Goal: Task Accomplishment & Management: Complete application form

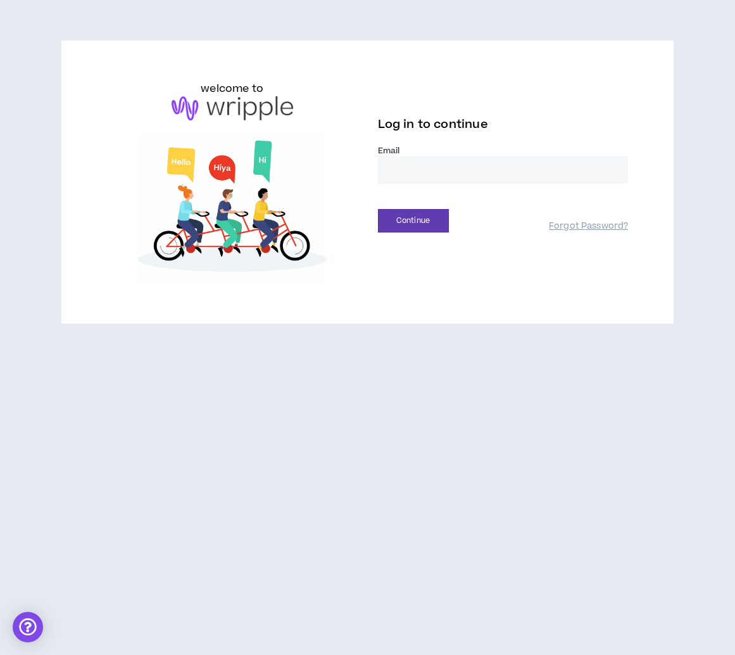
click at [500, 172] on input "email" at bounding box center [503, 169] width 251 height 27
type input "**********"
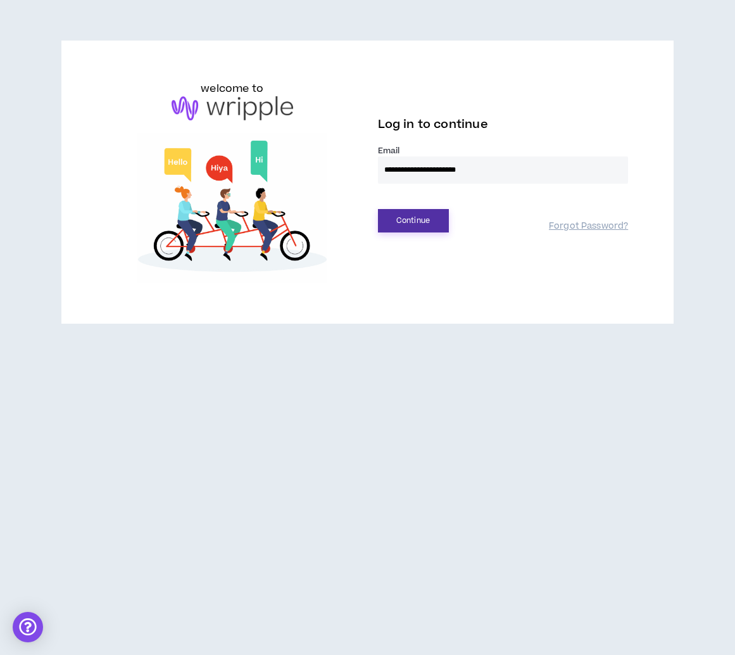
click at [439, 210] on button "Continue" at bounding box center [413, 220] width 71 height 23
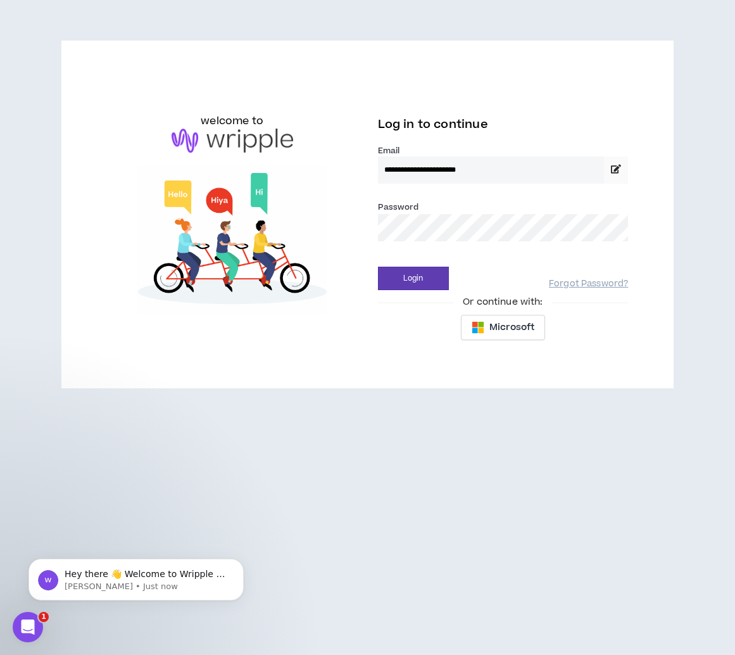
click at [378, 267] on button "Login" at bounding box center [413, 278] width 71 height 23
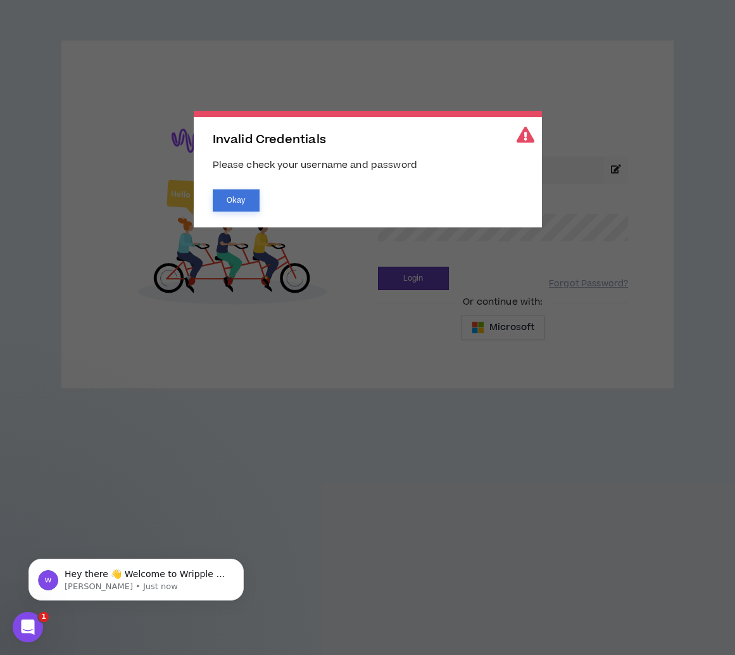
drag, startPoint x: 248, startPoint y: 203, endPoint x: 271, endPoint y: 201, distance: 23.5
click at [248, 202] on button "Okay" at bounding box center [236, 200] width 47 height 22
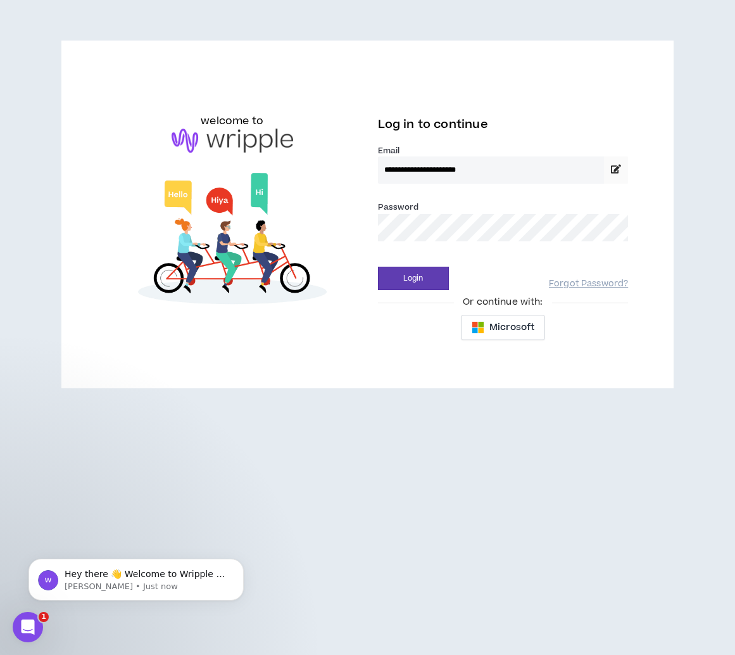
click at [324, 222] on div "**********" at bounding box center [368, 214] width 542 height 267
click at [378, 267] on button "Login" at bounding box center [413, 278] width 71 height 23
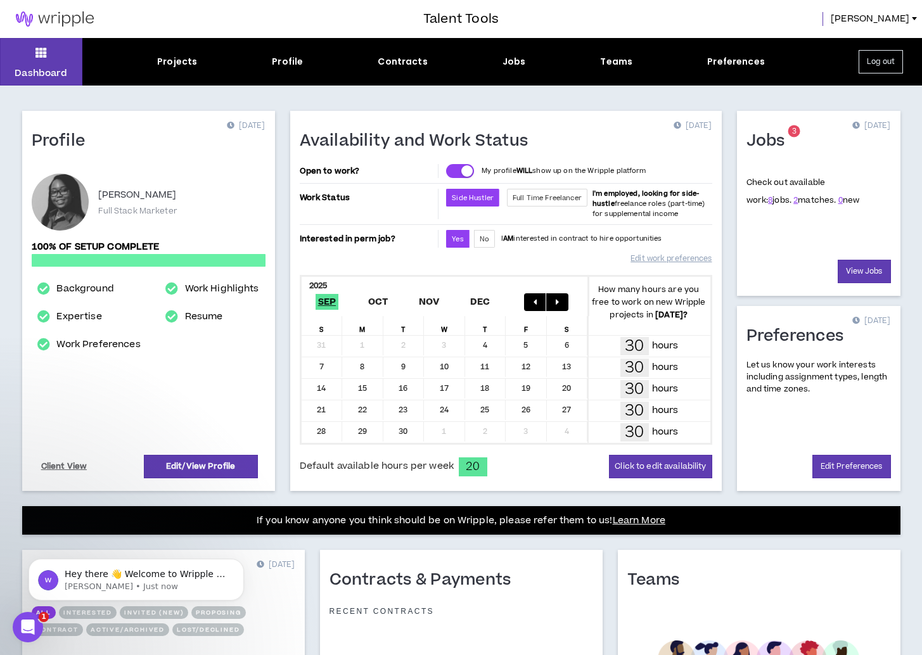
click at [492, 67] on div "Projects Profile Contracts Jobs Teams Preferences" at bounding box center [460, 61] width 757 height 13
click at [509, 63] on div "Jobs" at bounding box center [513, 61] width 23 height 13
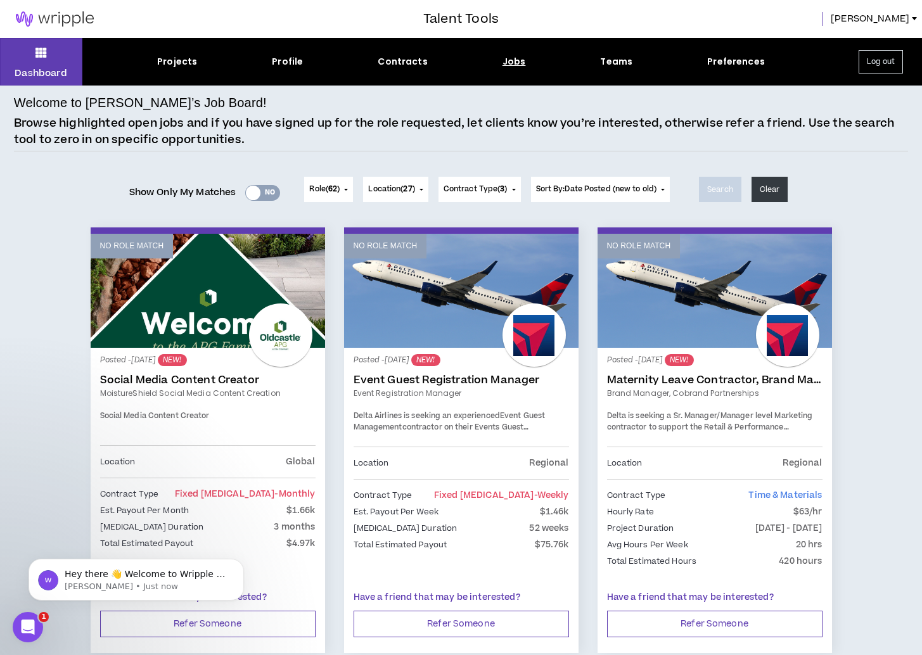
click at [264, 191] on div "Yes No" at bounding box center [262, 193] width 35 height 16
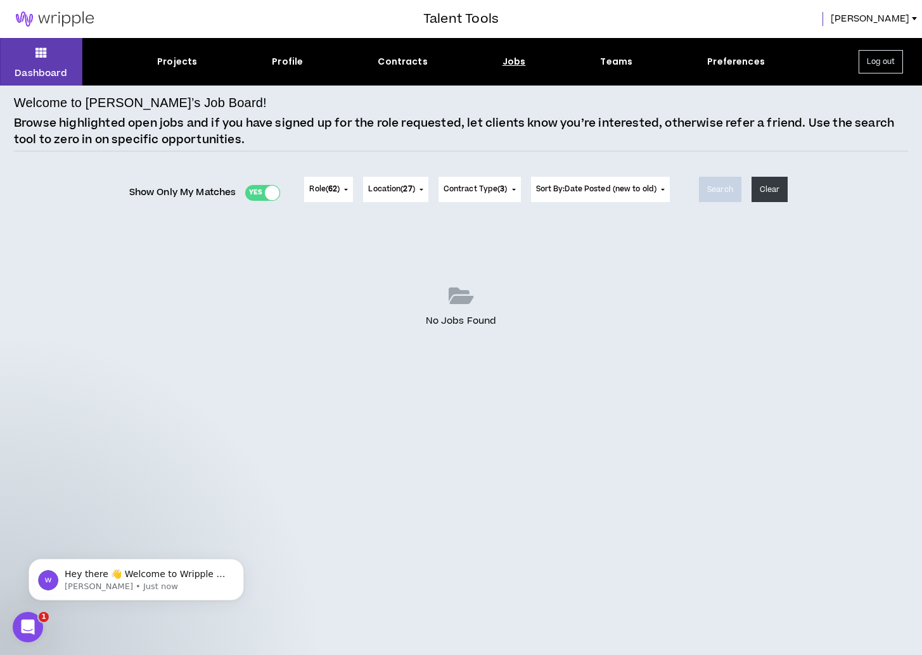
click at [267, 196] on div at bounding box center [272, 193] width 15 height 15
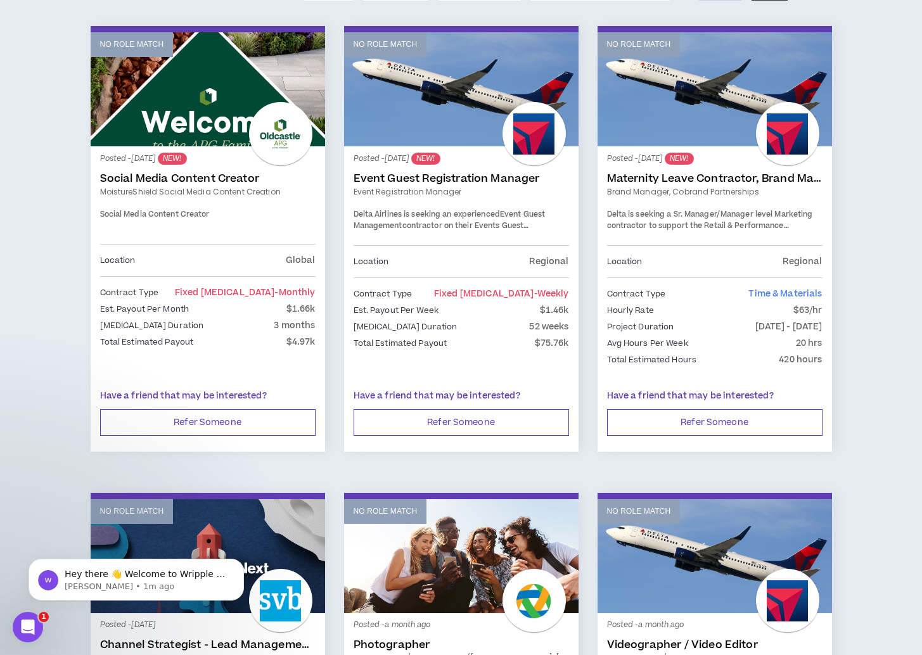
scroll to position [199, 0]
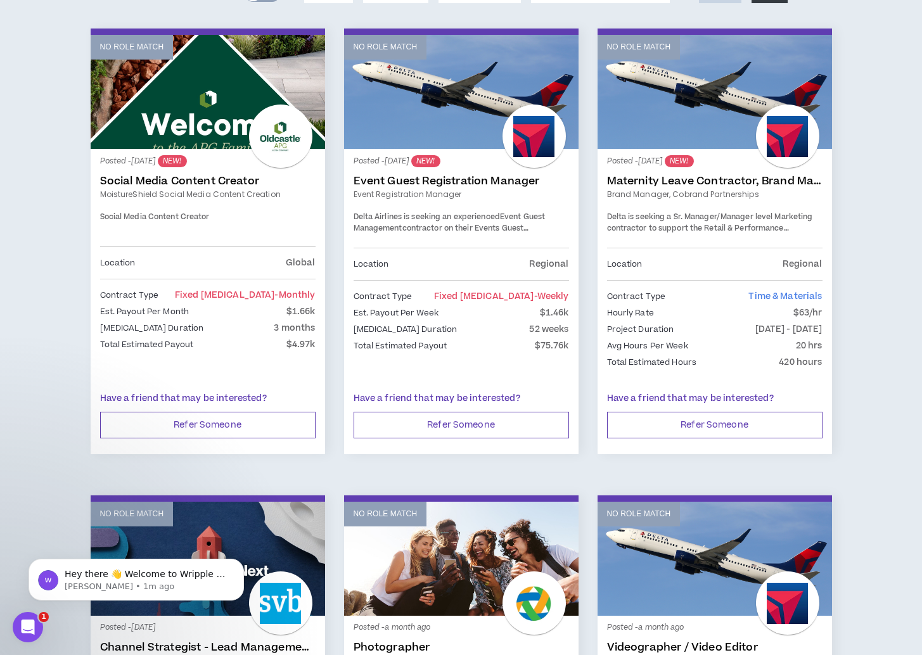
click at [156, 175] on link "Social Media Content Creator" at bounding box center [207, 181] width 215 height 13
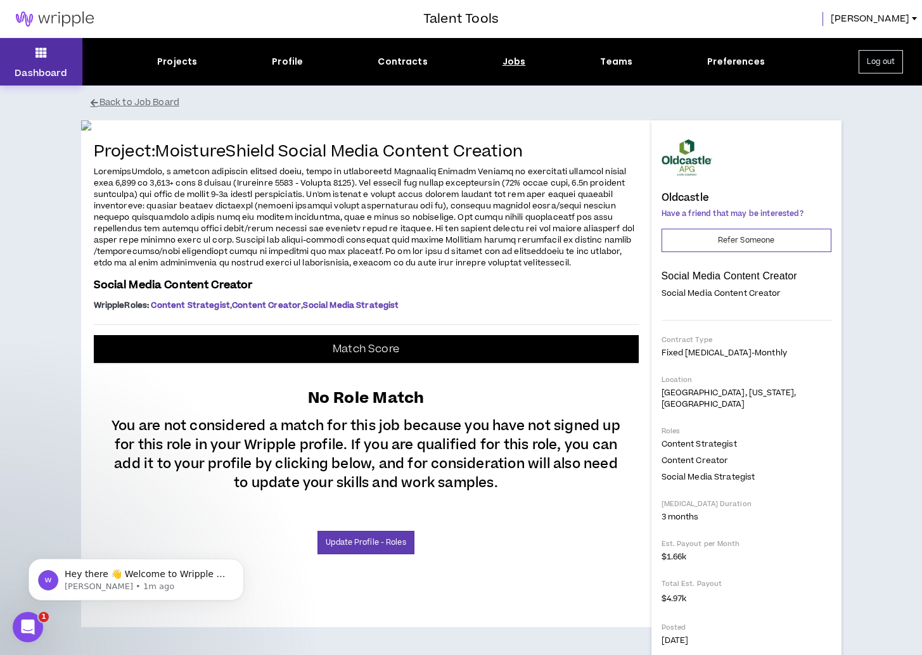
click at [17, 73] on p "Dashboard" at bounding box center [41, 73] width 53 height 13
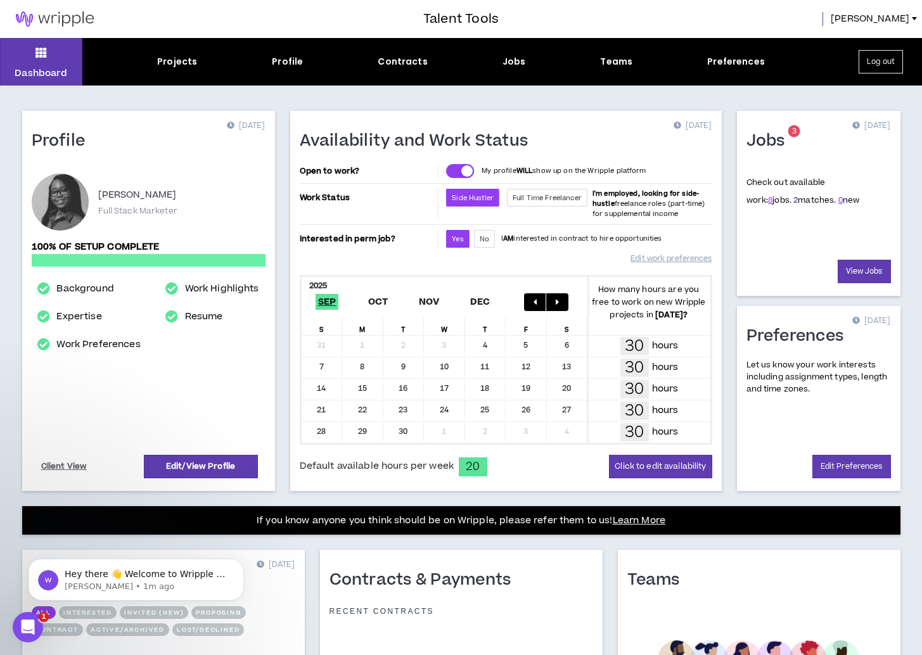
click at [735, 202] on link "2" at bounding box center [795, 199] width 4 height 11
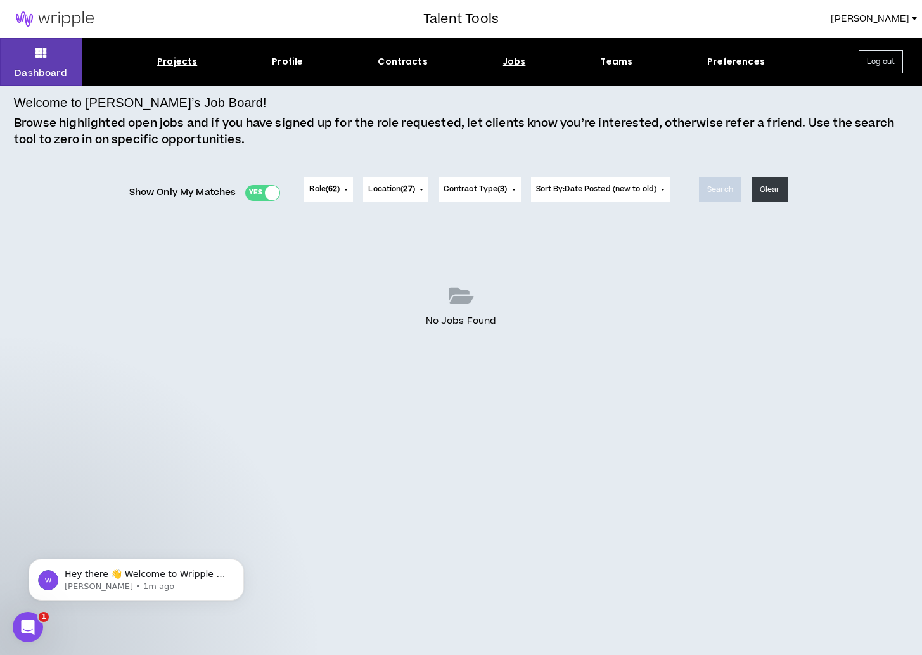
click at [179, 56] on div "Projects" at bounding box center [177, 61] width 40 height 13
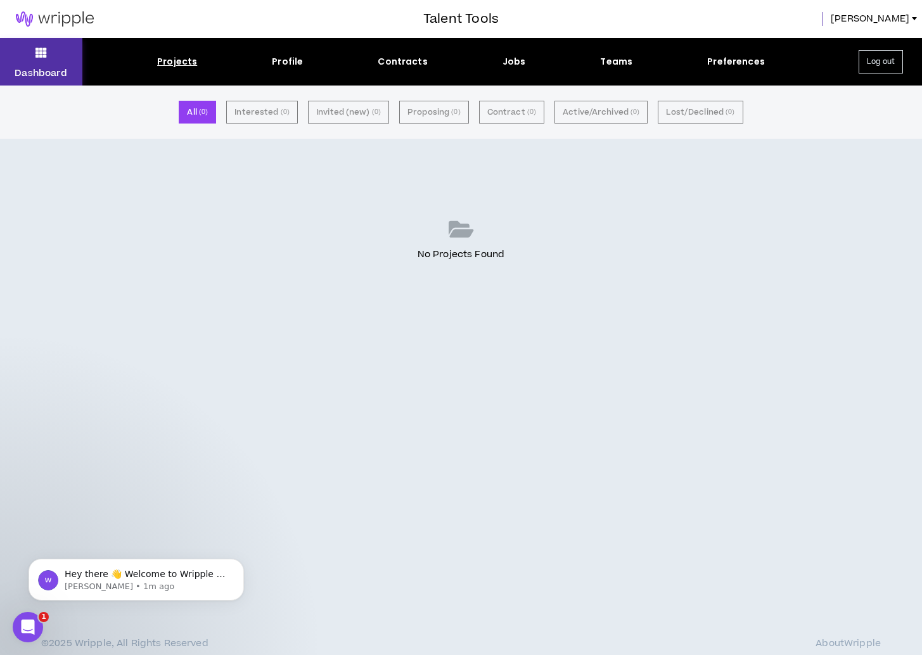
click at [42, 67] on p "Dashboard" at bounding box center [41, 73] width 53 height 13
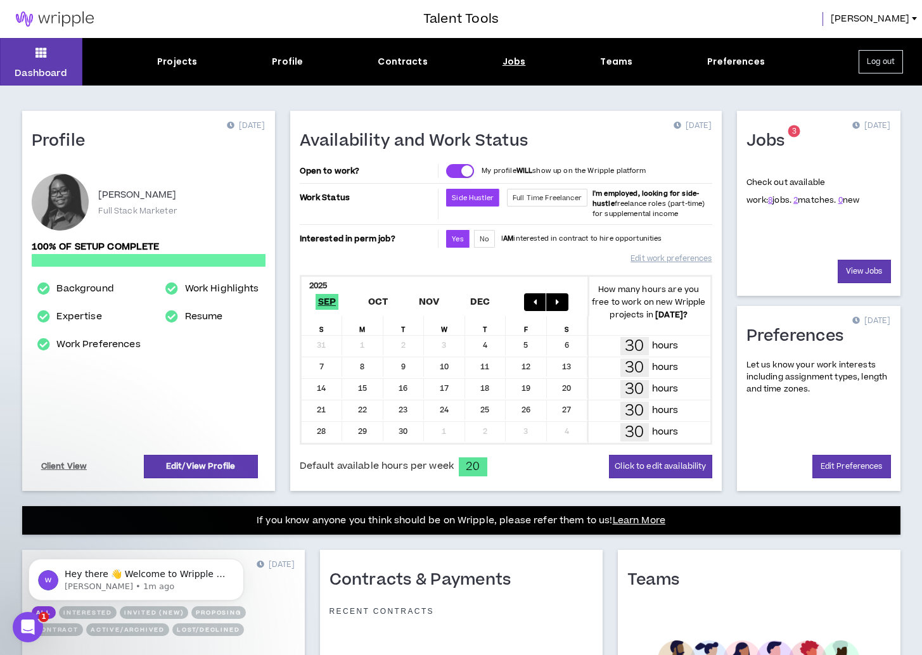
click at [511, 62] on div "Jobs" at bounding box center [513, 61] width 23 height 13
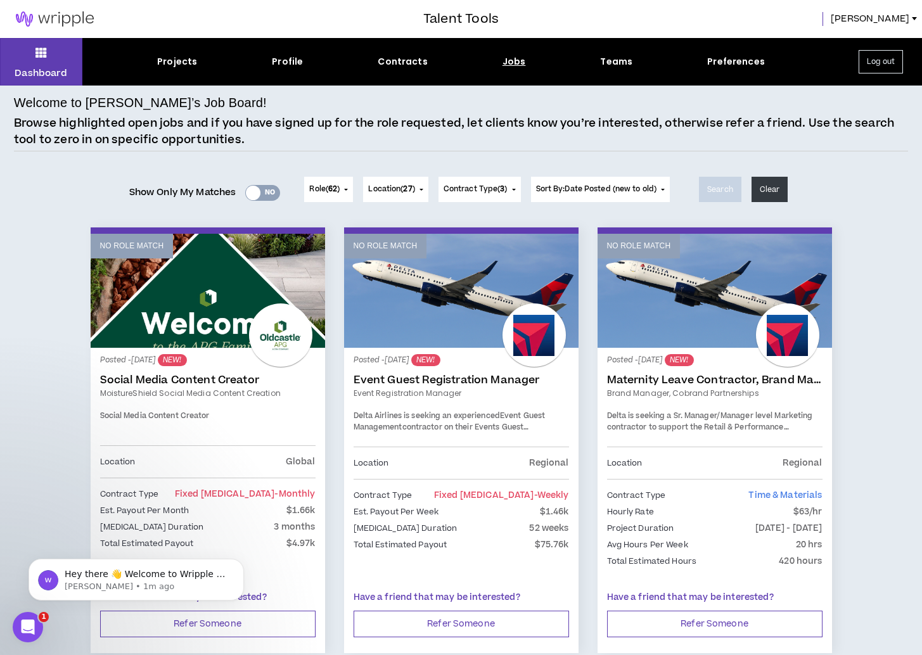
scroll to position [3, 0]
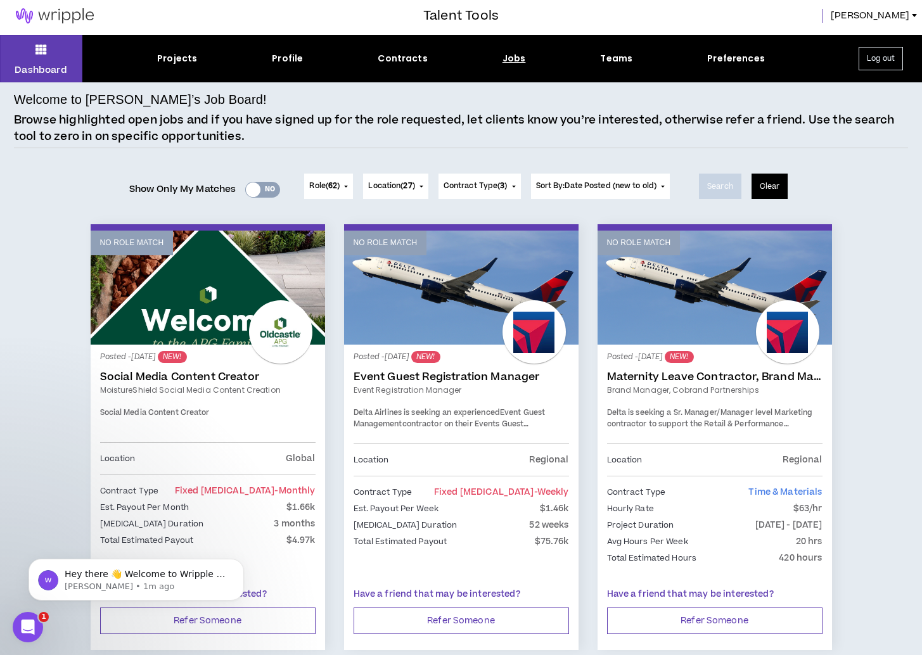
click at [735, 186] on button "Clear" at bounding box center [769, 186] width 37 height 25
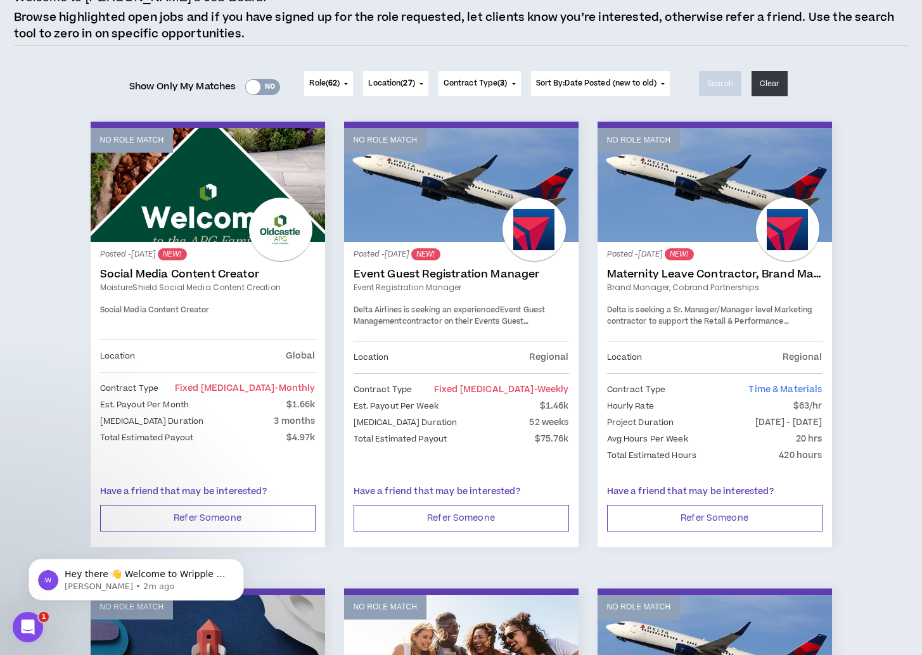
scroll to position [102, 0]
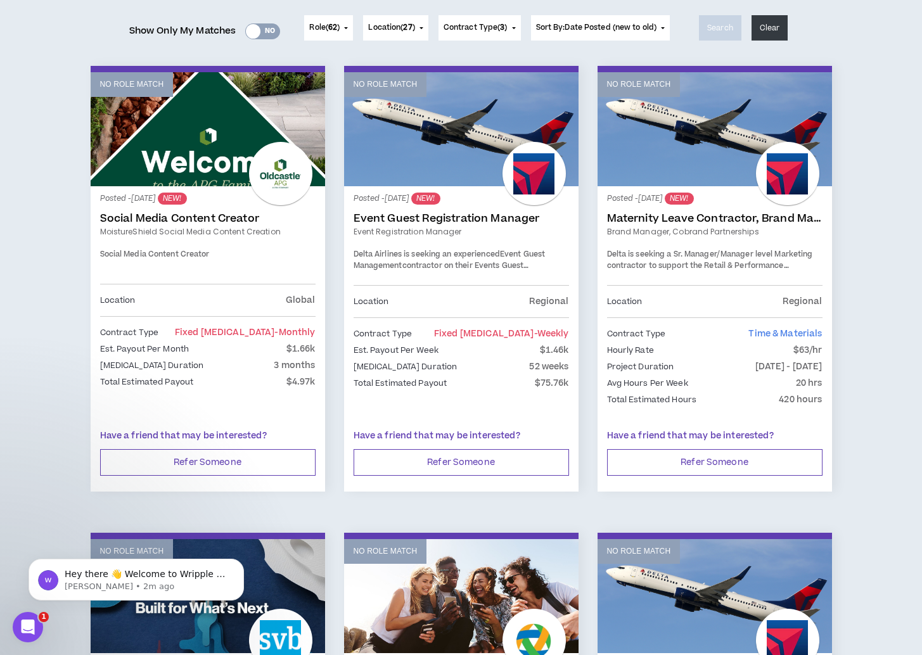
click at [476, 219] on link "Event Guest Registration Manager" at bounding box center [460, 218] width 215 height 13
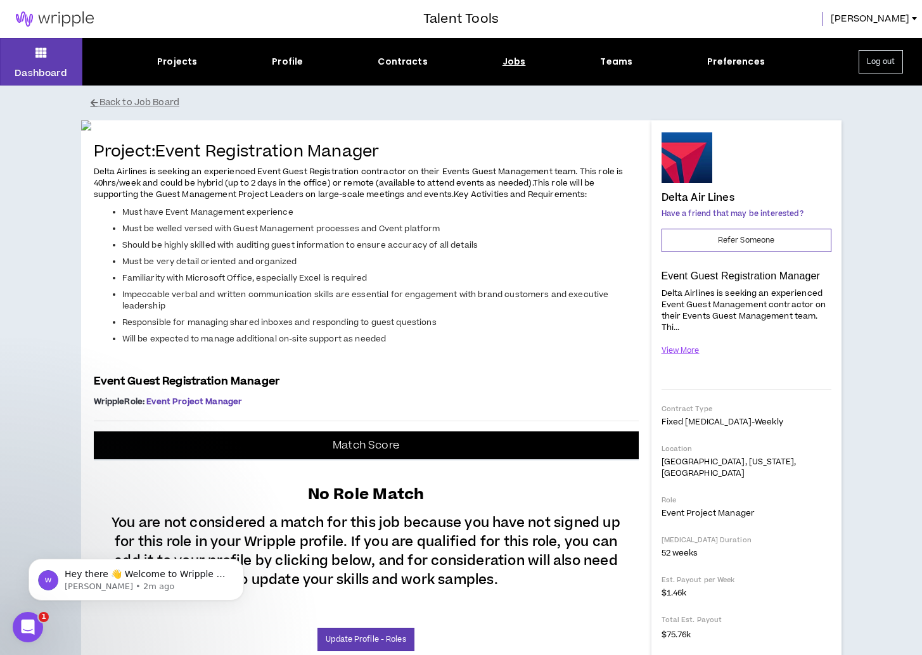
scroll to position [1, 0]
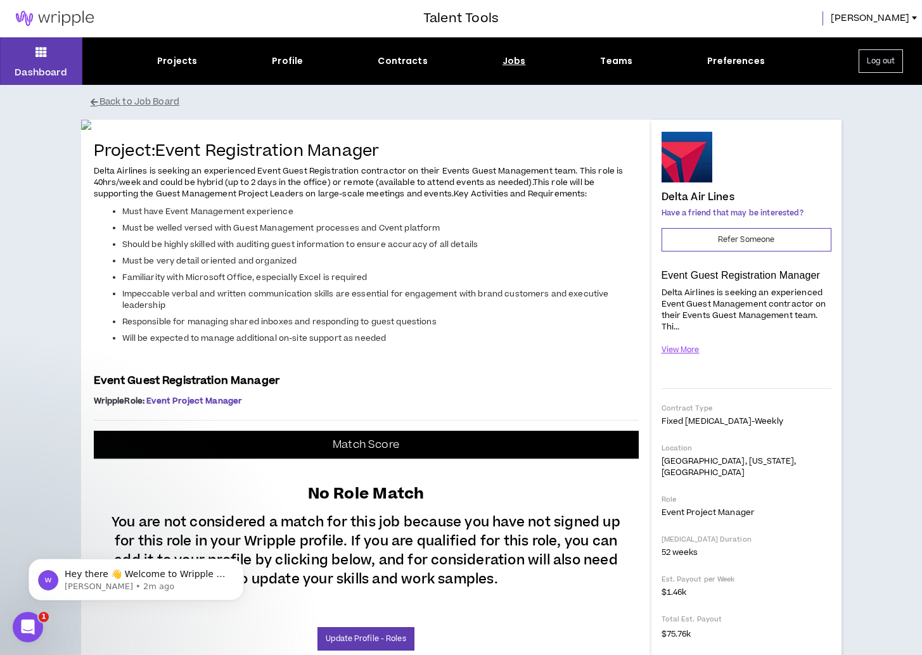
click at [310, 55] on div "Projects Profile Contracts Jobs Teams Preferences" at bounding box center [460, 60] width 757 height 13
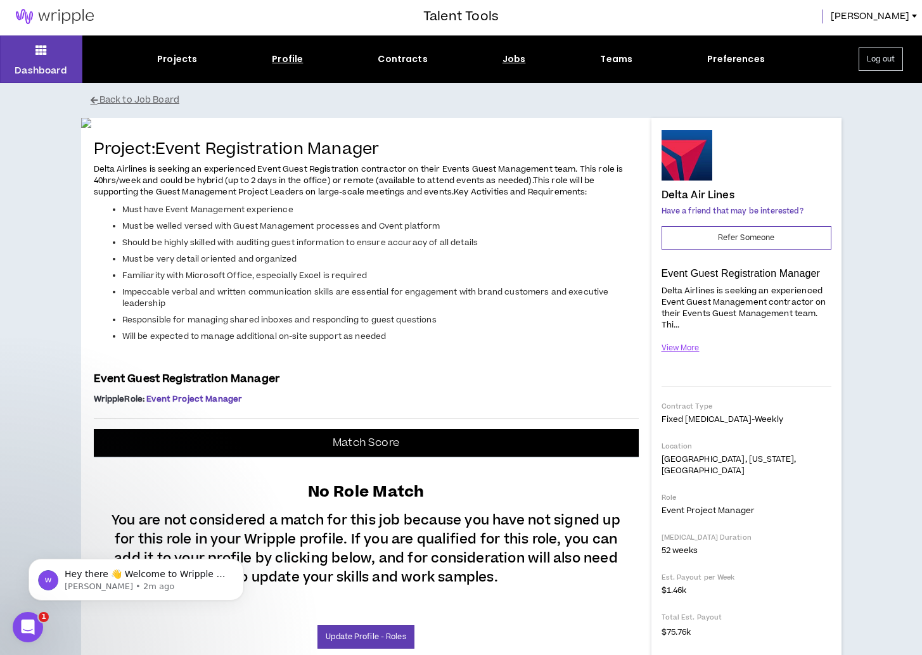
click at [281, 61] on div "Profile" at bounding box center [287, 59] width 31 height 13
select select "*"
select select "US"
select select "*******"
select select "*"
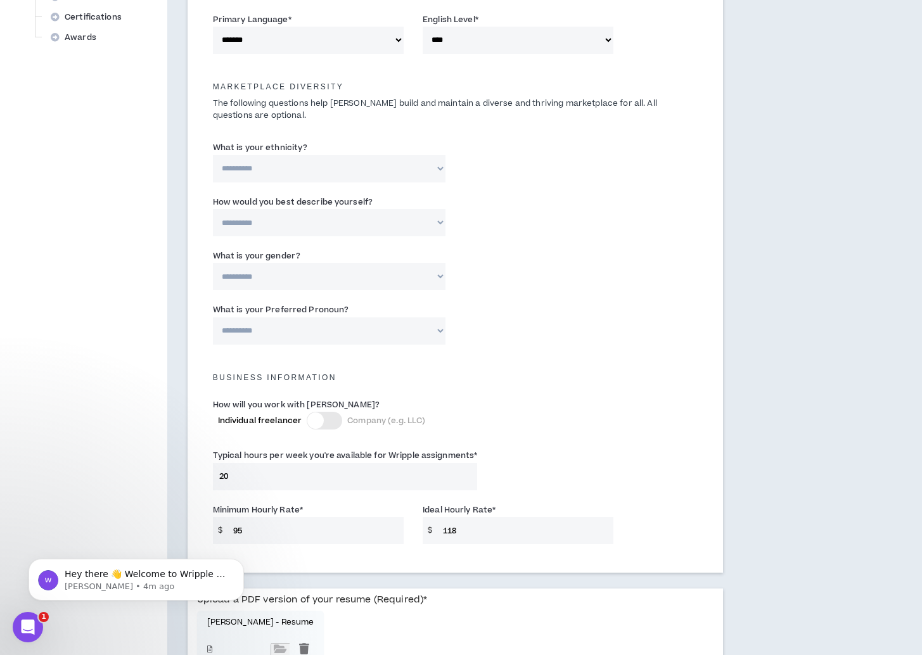
scroll to position [551, 0]
